Goal: Communication & Community: Answer question/provide support

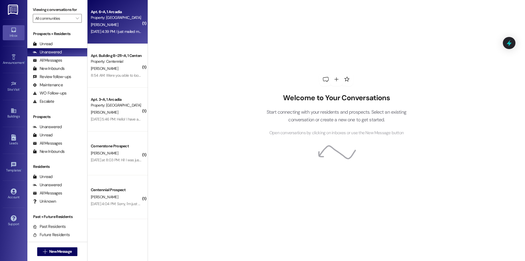
click at [133, 28] on div "Apt. 6~A, 1 Arcadia Property: [PERSON_NAME] [DATE] 4:39 PM: I just mailed my ke…" at bounding box center [118, 22] width 60 height 44
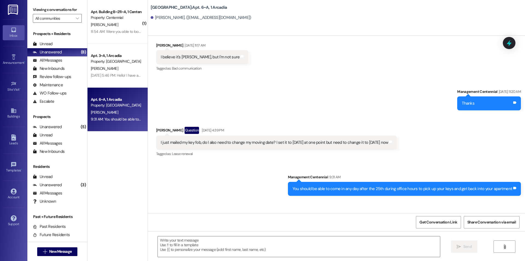
scroll to position [6650, 0]
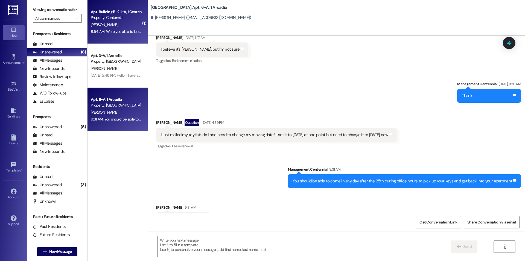
click at [94, 26] on span "[PERSON_NAME]" at bounding box center [104, 24] width 27 height 5
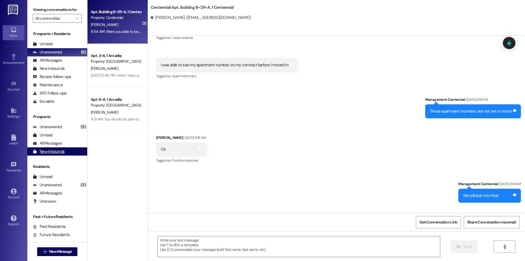
scroll to position [2661, 0]
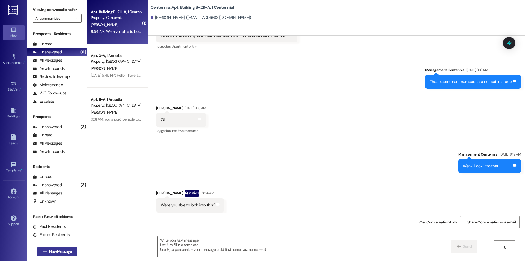
click at [43, 252] on icon "" at bounding box center [45, 251] width 4 height 4
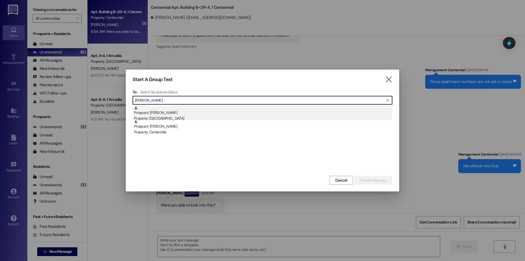
type input "[PERSON_NAME]"
click at [195, 112] on div "Prospect: [PERSON_NAME] Property: [GEOGRAPHIC_DATA]" at bounding box center [263, 114] width 259 height 16
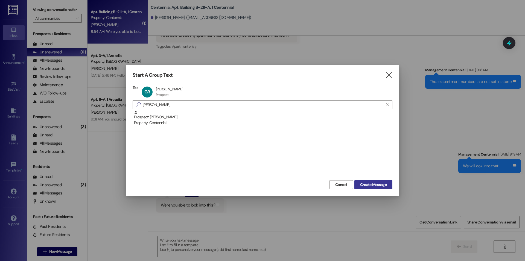
click at [385, 184] on span "Create Message" at bounding box center [373, 185] width 27 height 6
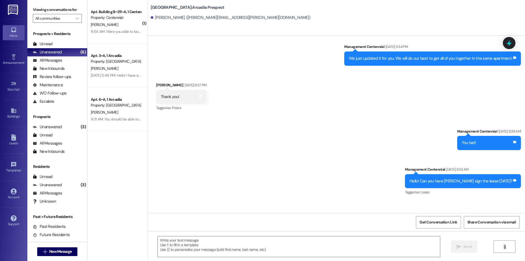
scroll to position [816, 0]
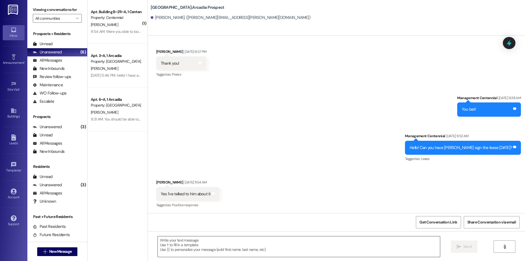
click at [226, 241] on textarea at bounding box center [299, 246] width 282 height 21
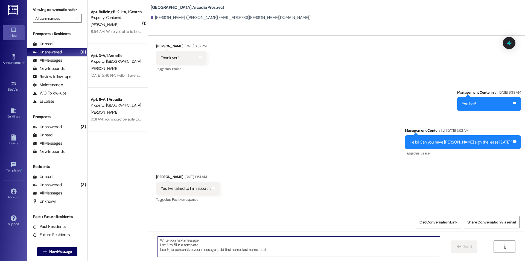
scroll to position [855, 0]
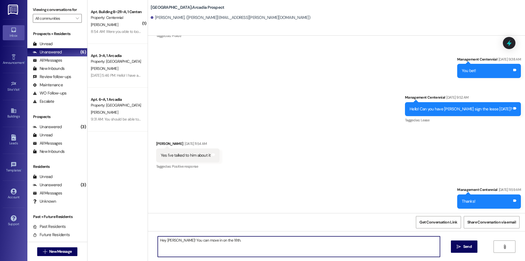
type textarea "Hey [PERSON_NAME]! You can move in on the 18th."
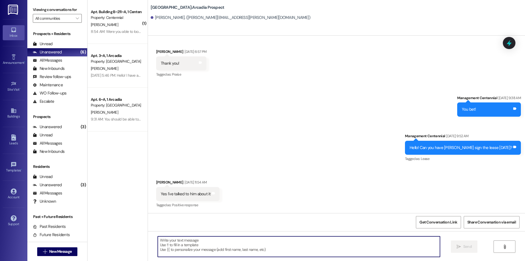
scroll to position [893, 0]
